Goal: Task Accomplishment & Management: Complete application form

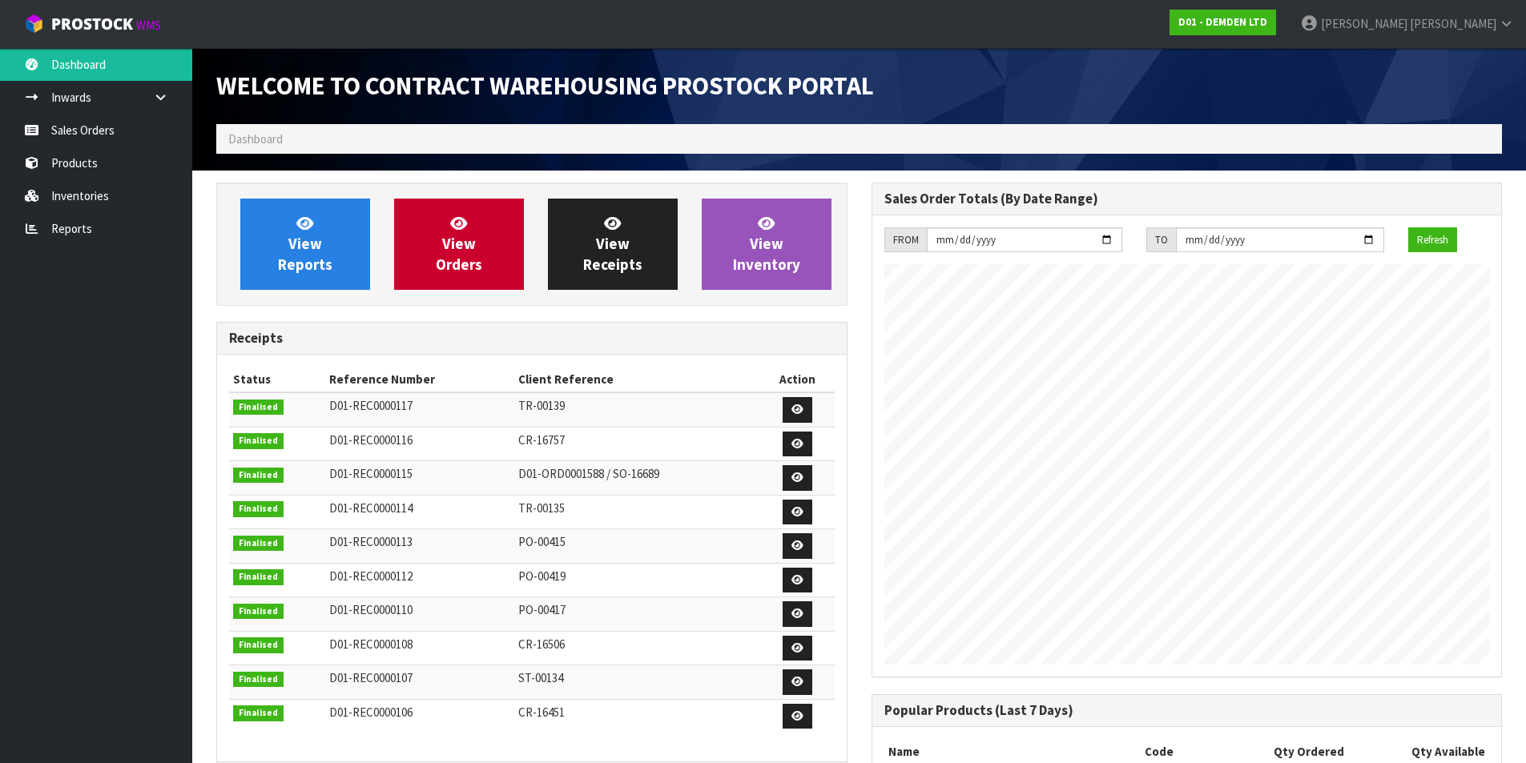
scroll to position [681, 654]
click at [465, 262] on span "View Orders" at bounding box center [459, 244] width 46 height 60
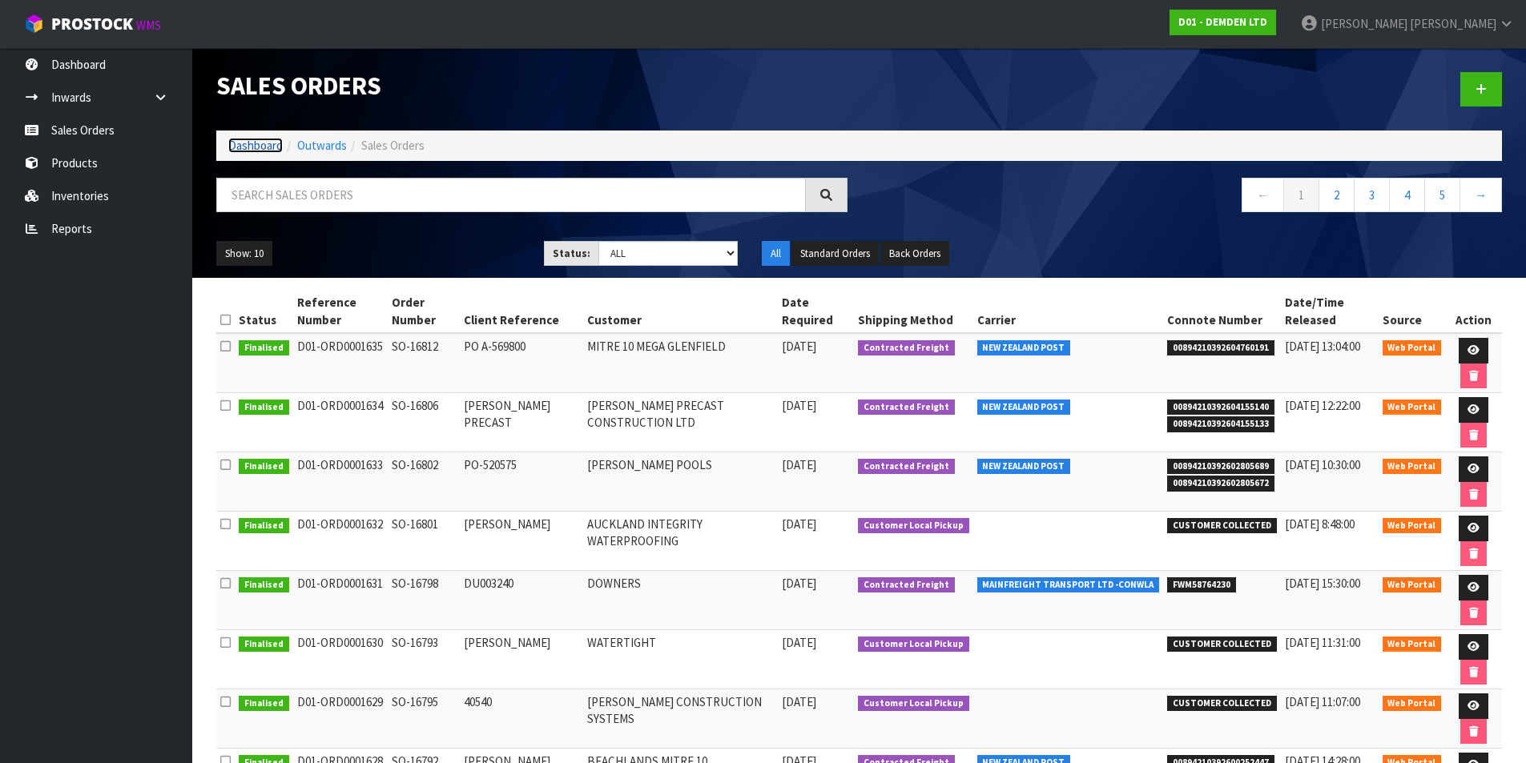
click at [260, 151] on link "Dashboard" at bounding box center [255, 145] width 54 height 15
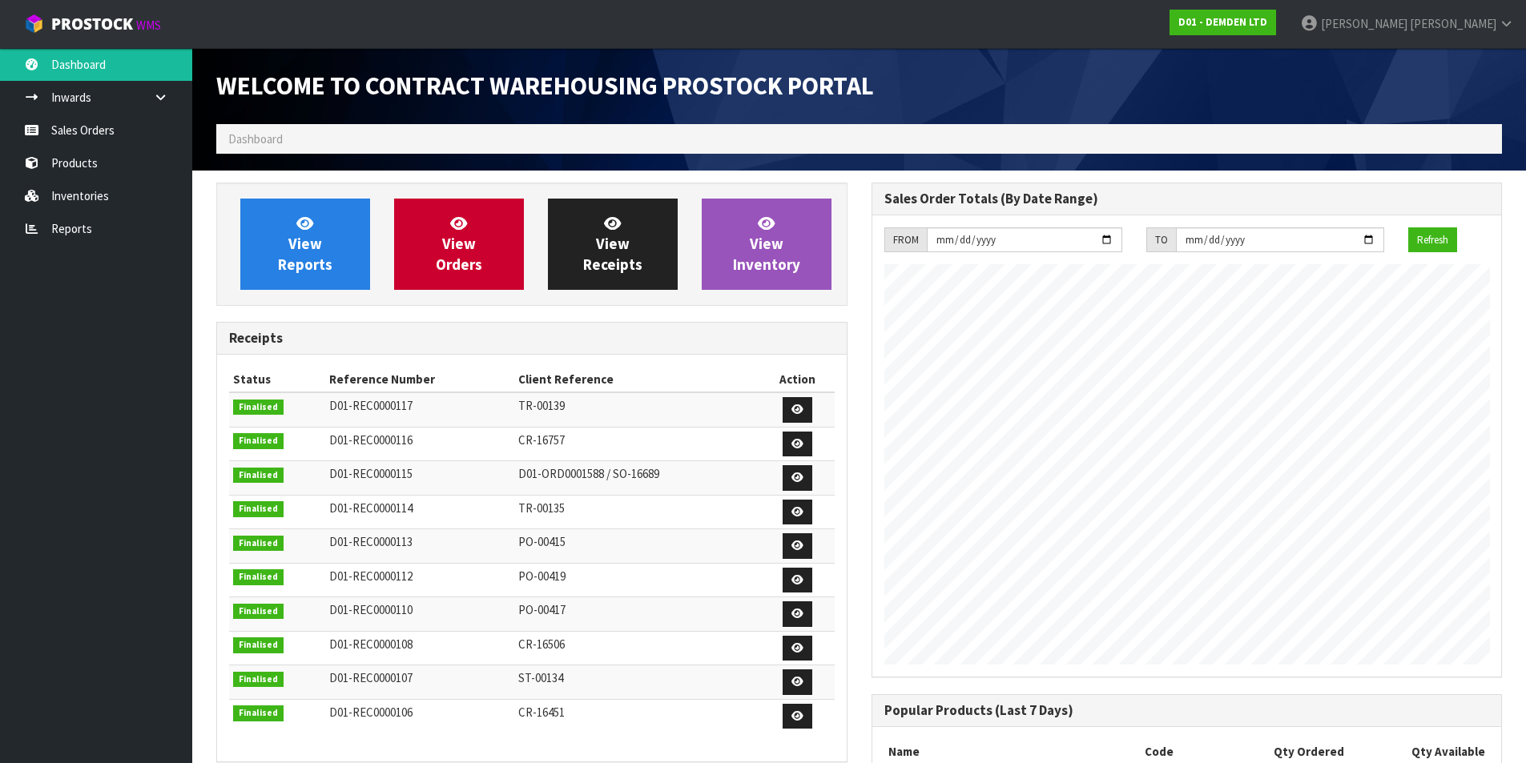
scroll to position [681, 654]
click at [469, 249] on span "View Orders" at bounding box center [459, 244] width 46 height 60
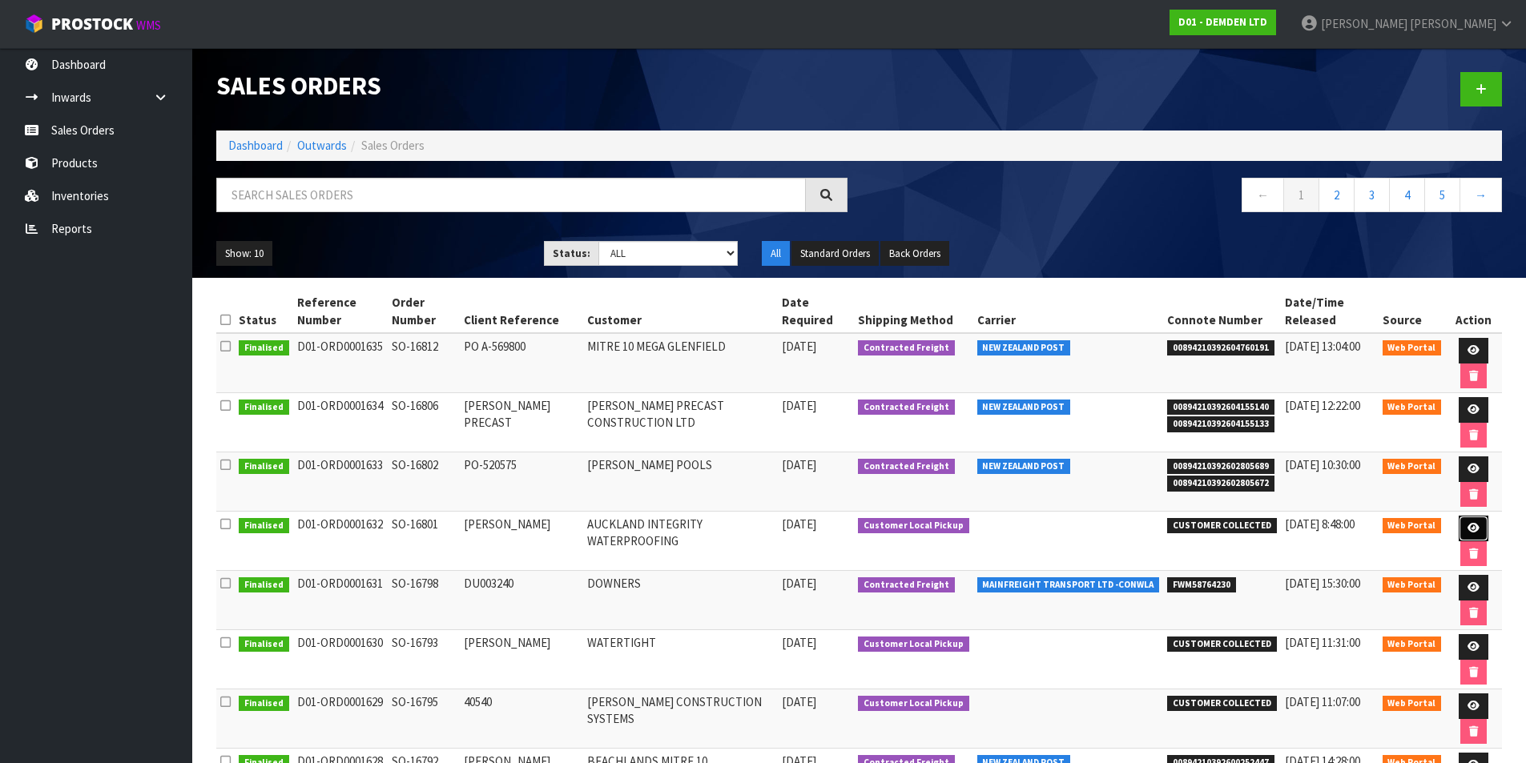
click at [1471, 529] on icon at bounding box center [1473, 528] width 12 height 10
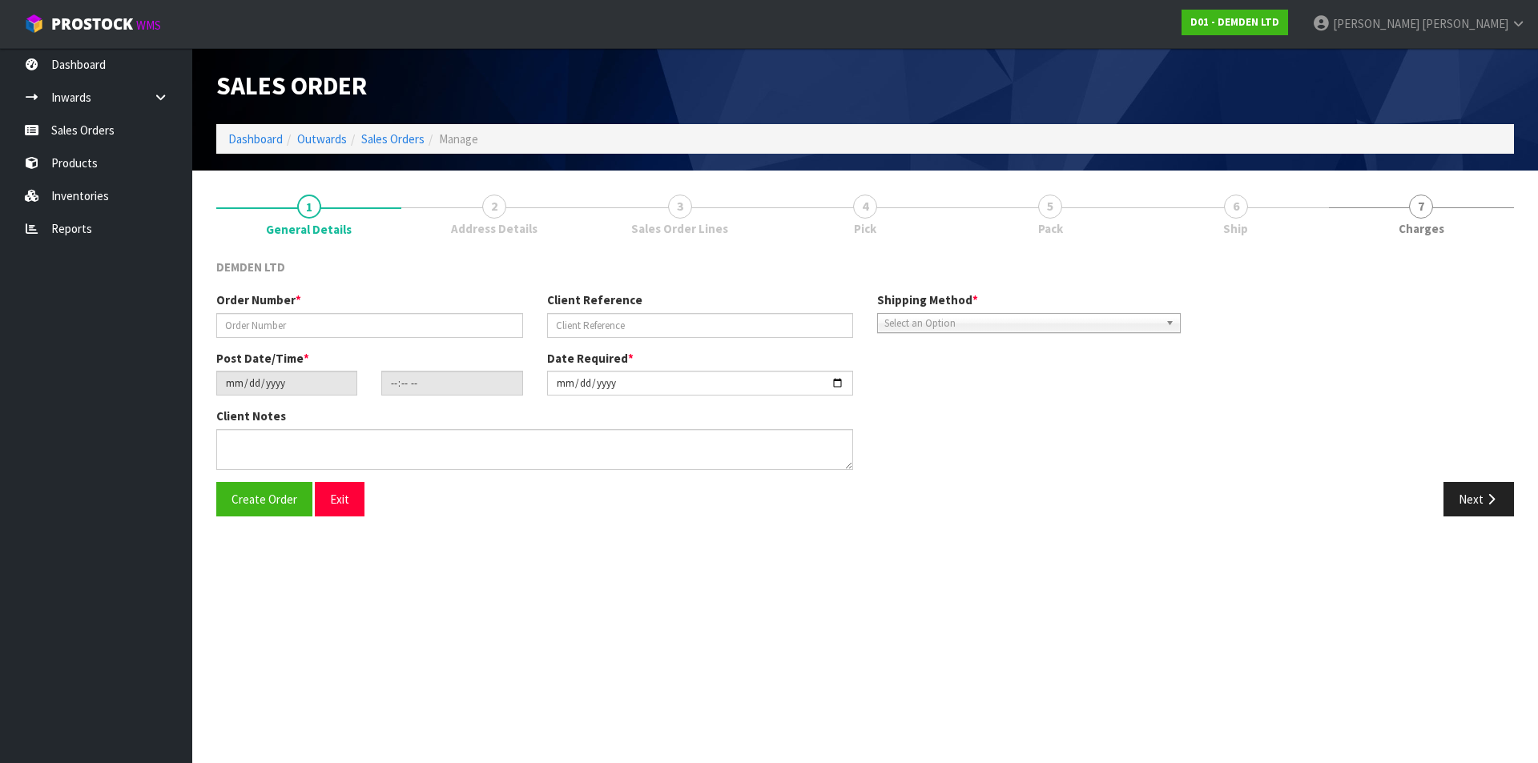
type input "SO-16801"
type input "[PERSON_NAME]"
type input "[DATE]"
type input "14:10:00.000"
type input "[DATE]"
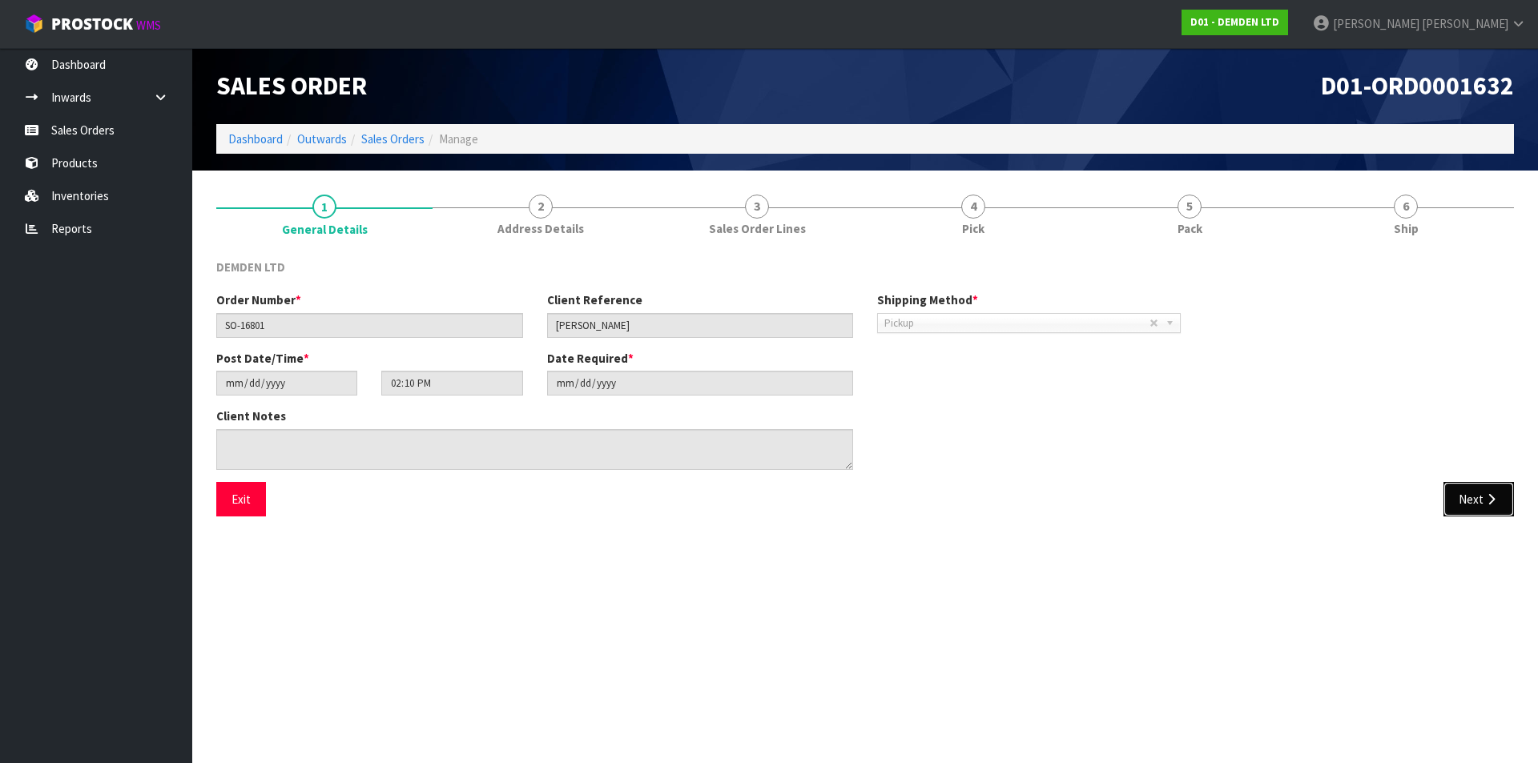
click at [1478, 499] on button "Next" at bounding box center [1478, 499] width 70 height 34
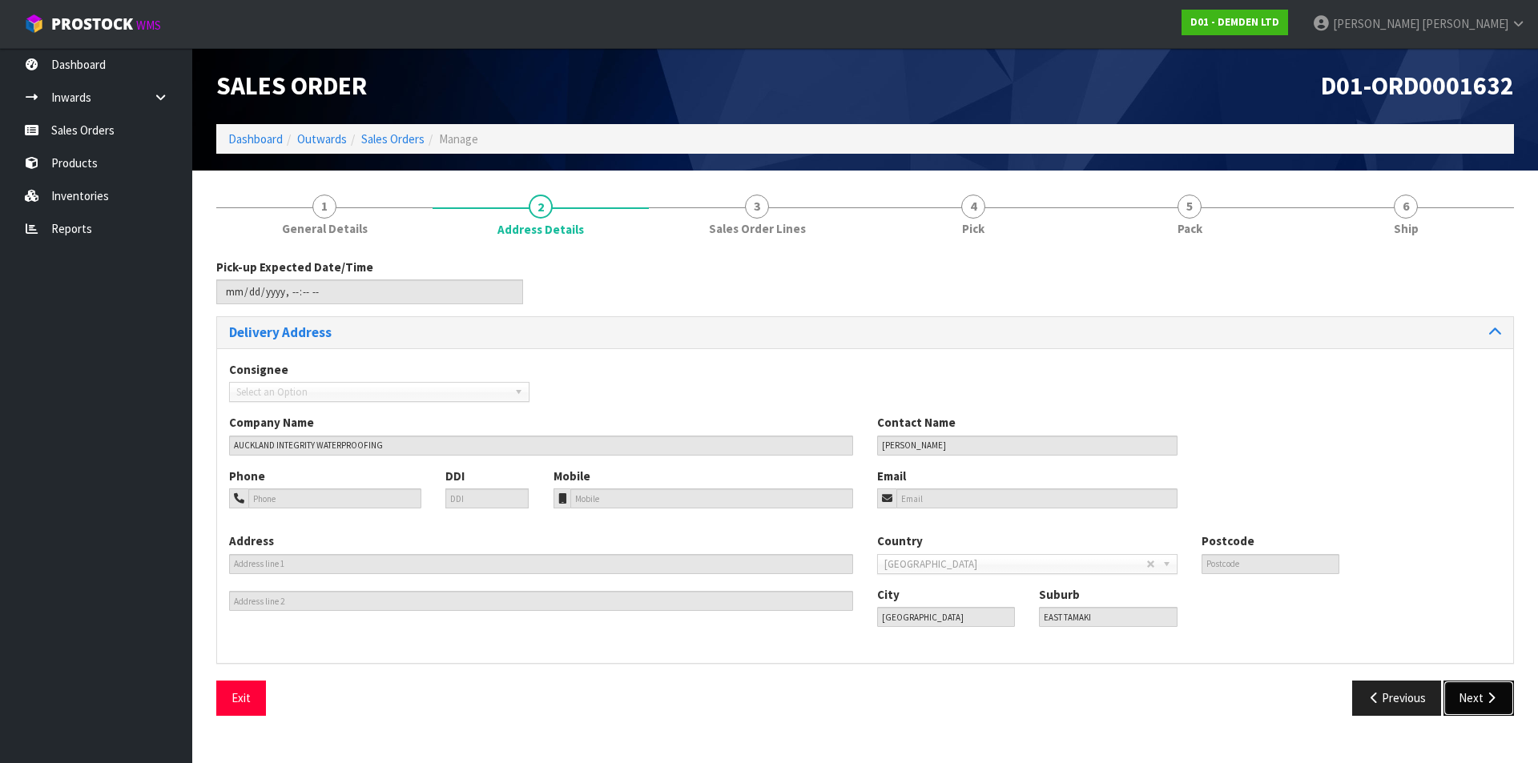
click at [1491, 699] on icon "button" at bounding box center [1490, 698] width 15 height 12
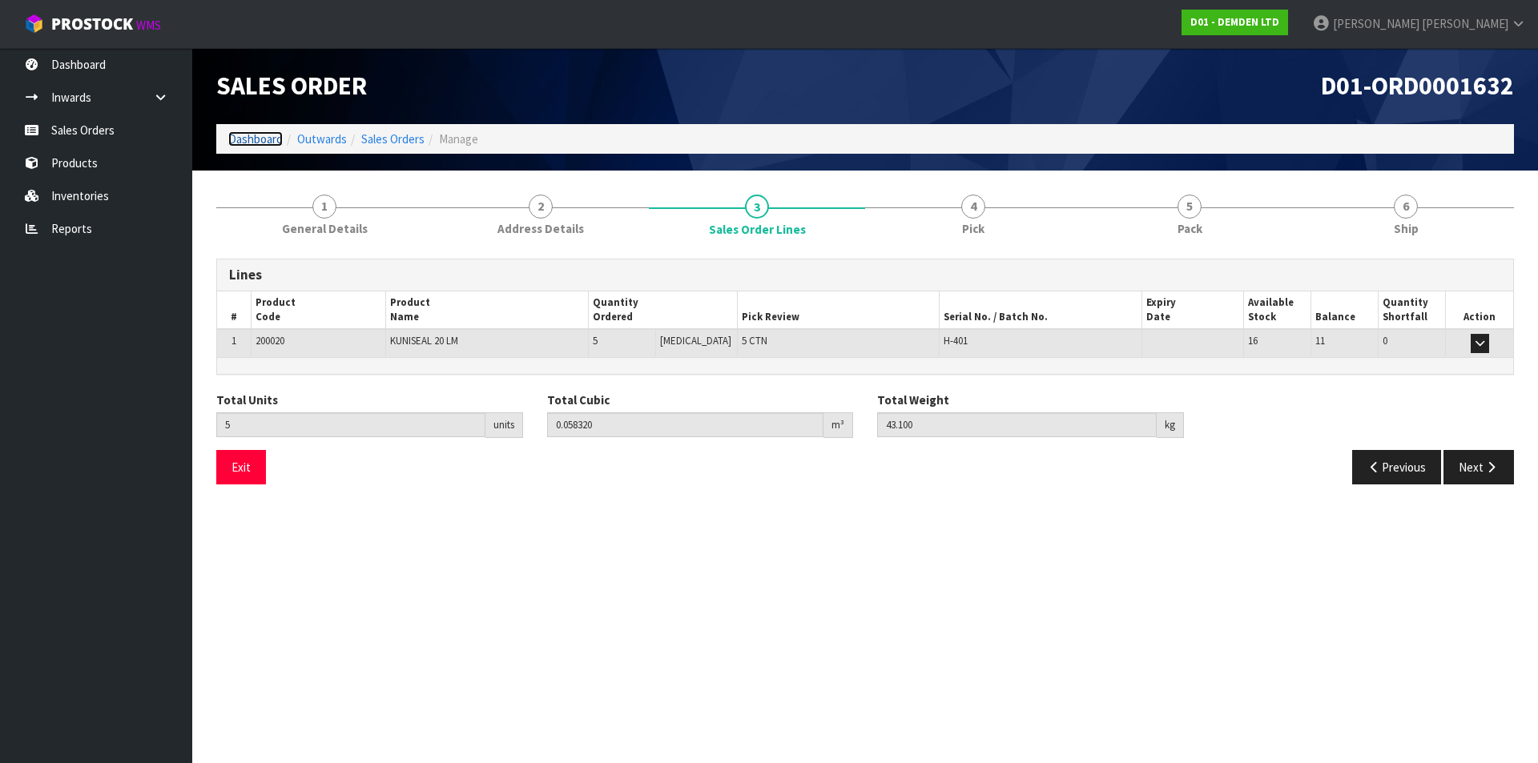
click at [228, 141] on link "Dashboard" at bounding box center [255, 138] width 54 height 15
